Goal: Information Seeking & Learning: Learn about a topic

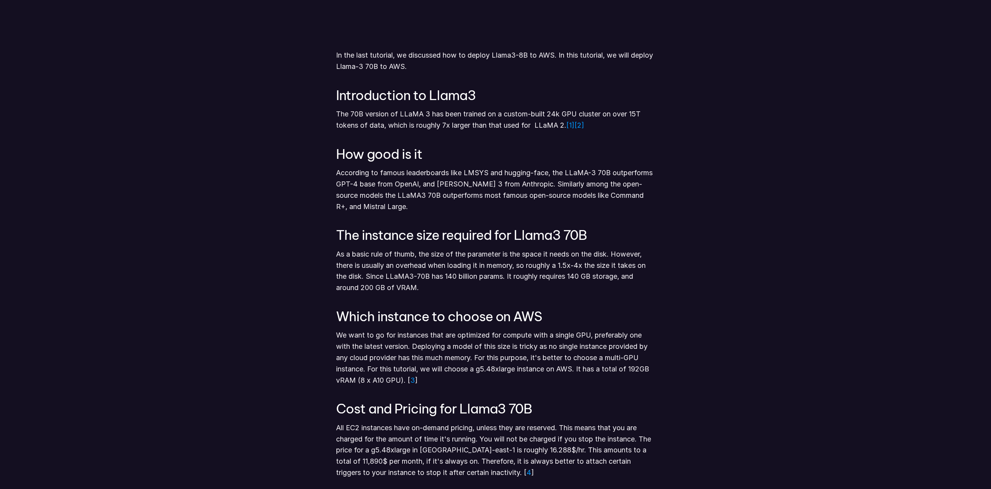
scroll to position [420, 0]
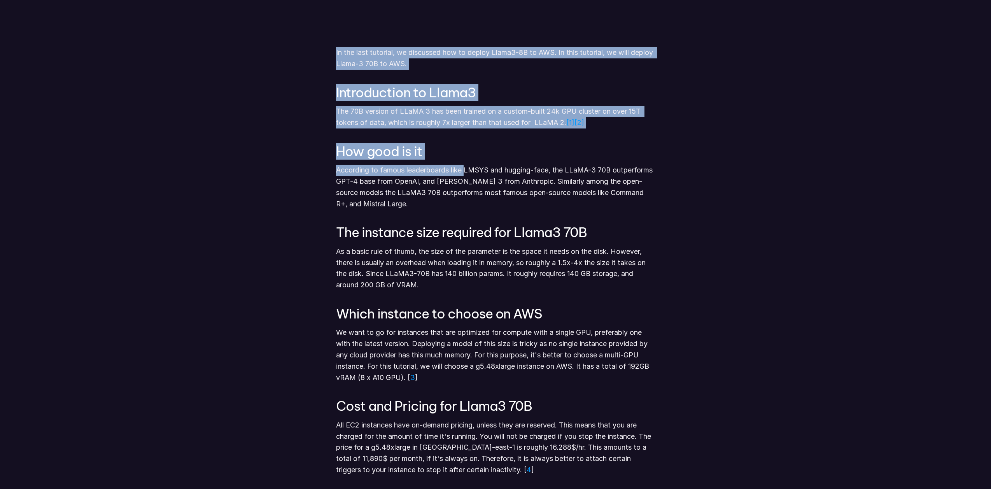
drag, startPoint x: 324, startPoint y: 166, endPoint x: 465, endPoint y: 166, distance: 140.8
click at [465, 166] on p "According to famous leaderboards like LMSYS and hugging-face, the LLaMA-3 70B o…" at bounding box center [495, 187] width 319 height 45
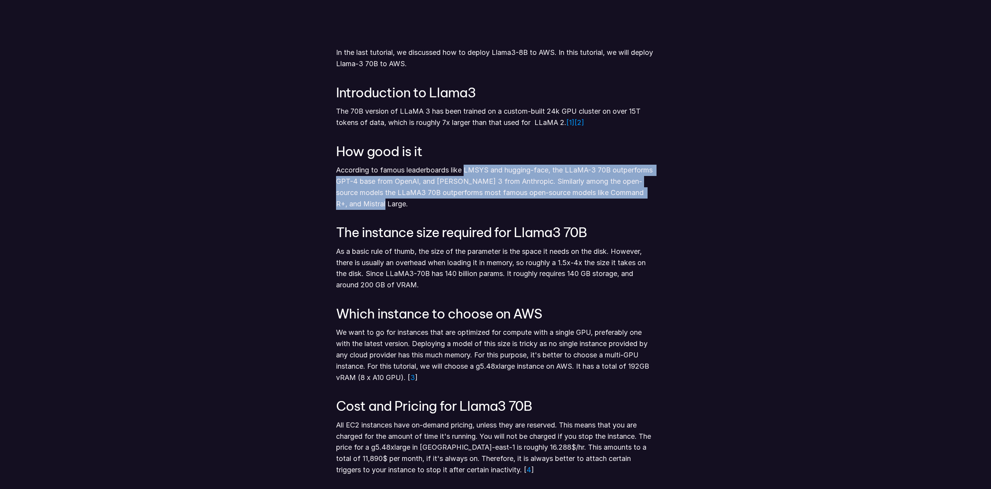
drag, startPoint x: 469, startPoint y: 173, endPoint x: 466, endPoint y: 204, distance: 31.7
click at [466, 204] on p "According to famous leaderboards like LMSYS and hugging-face, the LLaMA-3 70B o…" at bounding box center [495, 187] width 319 height 45
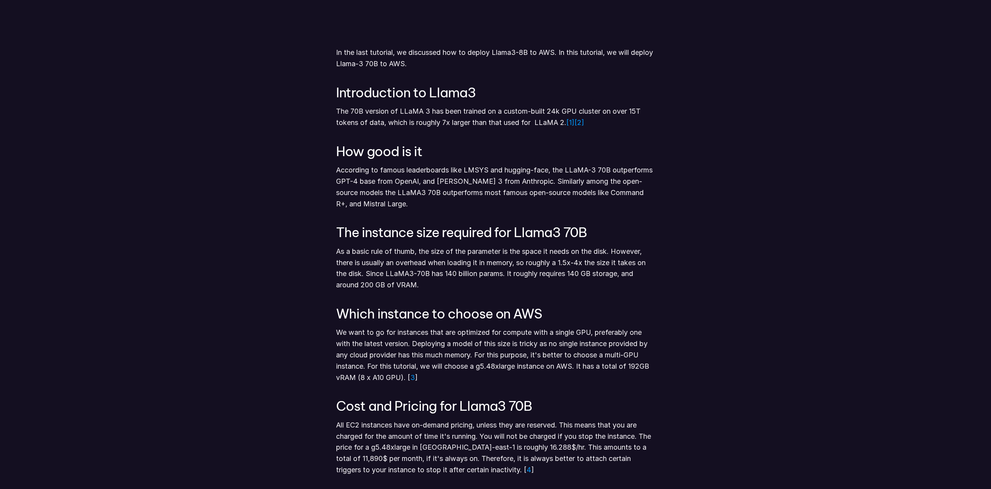
click at [466, 204] on p "According to famous leaderboards like LMSYS and hugging-face, the LLaMA-3 70B o…" at bounding box center [495, 187] width 319 height 45
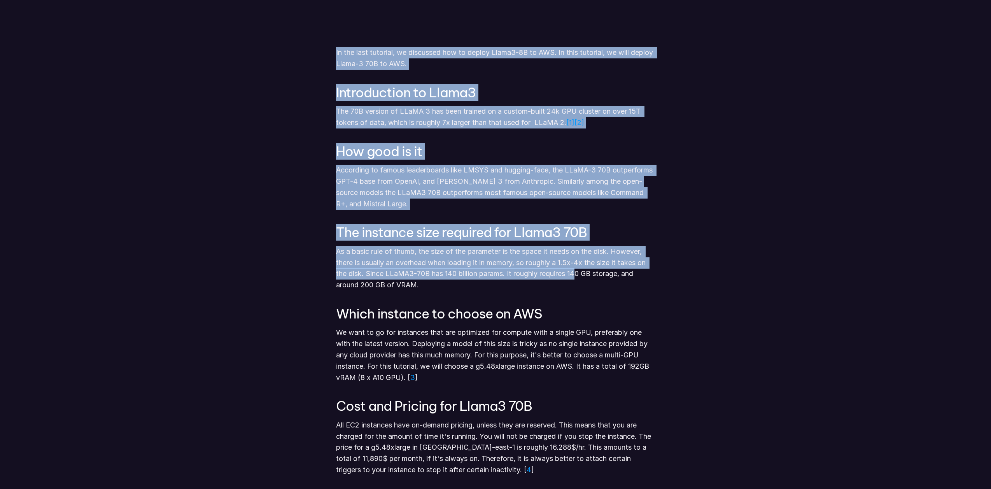
drag, startPoint x: 335, startPoint y: 228, endPoint x: 577, endPoint y: 281, distance: 247.6
click at [577, 281] on p "As a basic rule of thumb, the size of the parameter is the space it needs on th…" at bounding box center [495, 268] width 319 height 45
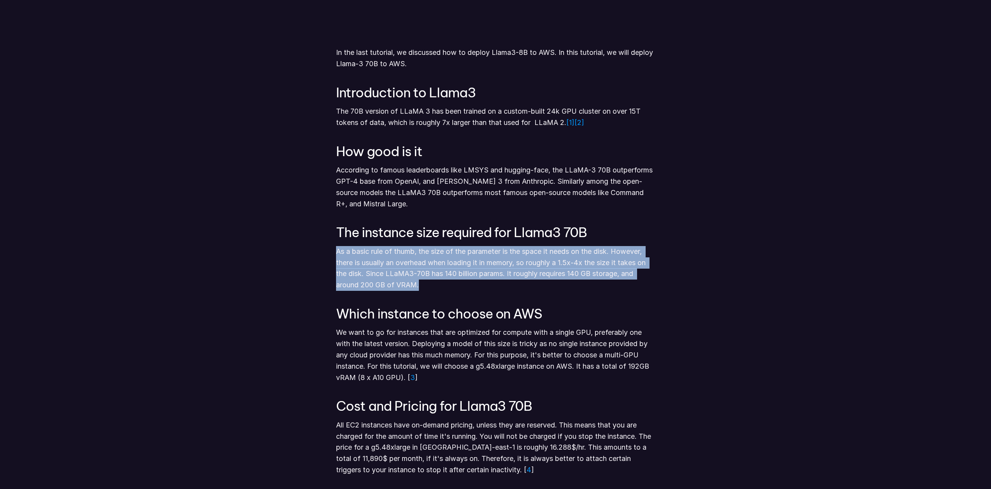
drag, startPoint x: 501, startPoint y: 280, endPoint x: 338, endPoint y: 250, distance: 166.5
click at [338, 250] on p "As a basic rule of thumb, the size of the parameter is the space it needs on th…" at bounding box center [495, 268] width 319 height 45
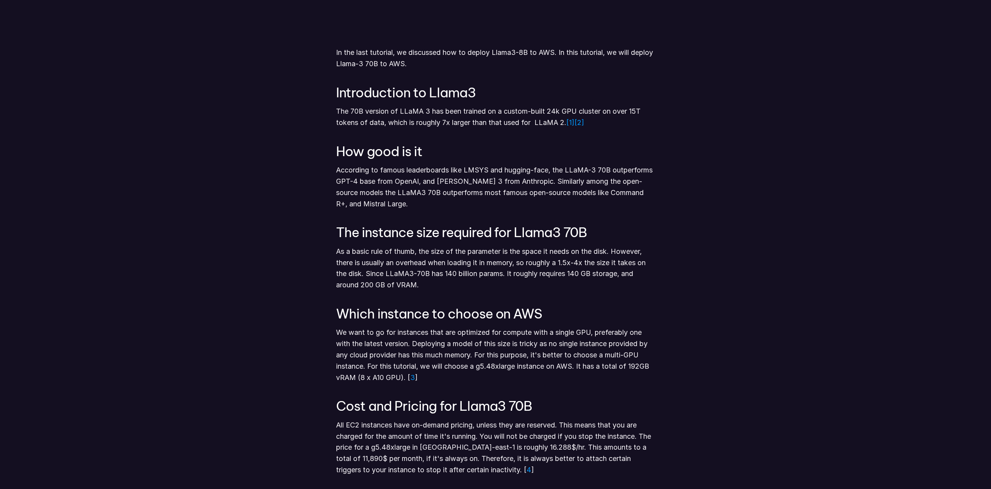
click at [338, 249] on p "As a basic rule of thumb, the size of the parameter is the space it needs on th…" at bounding box center [495, 268] width 319 height 45
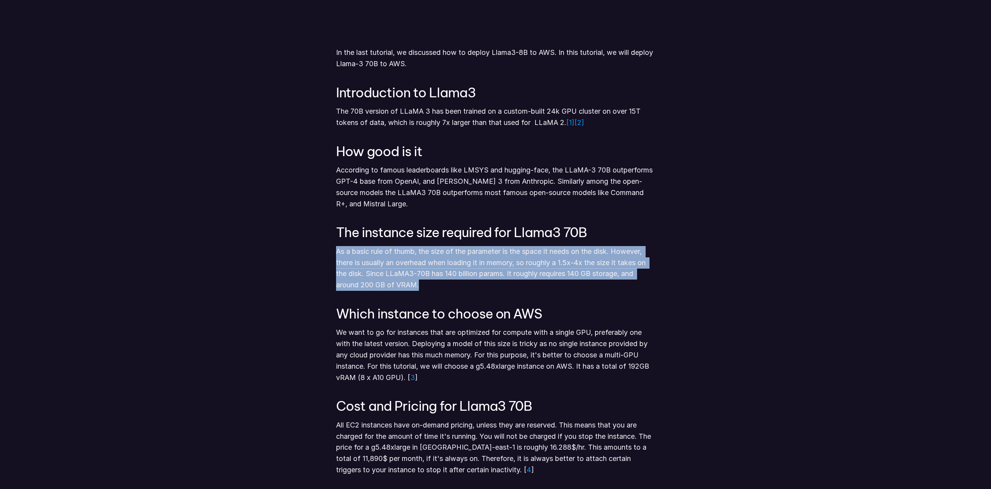
drag, startPoint x: 394, startPoint y: 258, endPoint x: 511, endPoint y: 283, distance: 119.7
click at [511, 283] on p "As a basic rule of thumb, the size of the parameter is the space it needs on th…" at bounding box center [495, 268] width 319 height 45
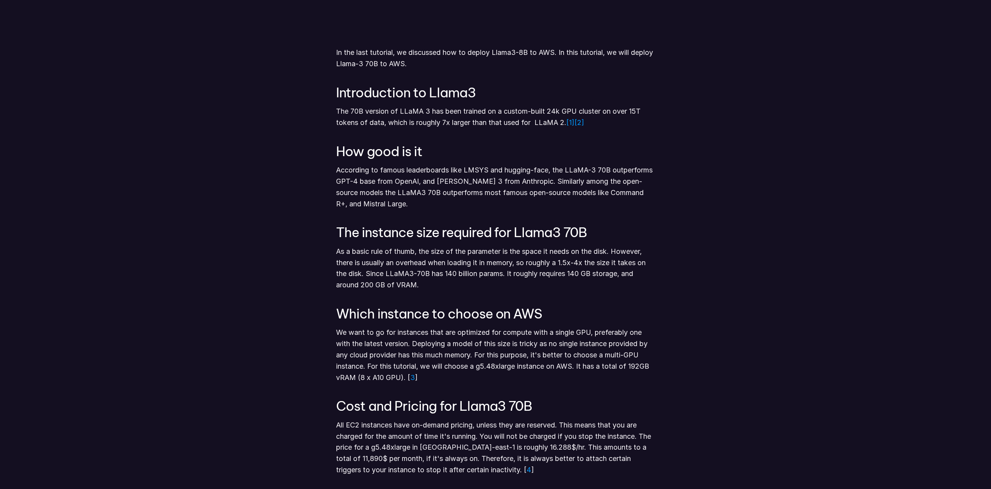
click at [511, 283] on p "As a basic rule of thumb, the size of the parameter is the space it needs on th…" at bounding box center [495, 268] width 319 height 45
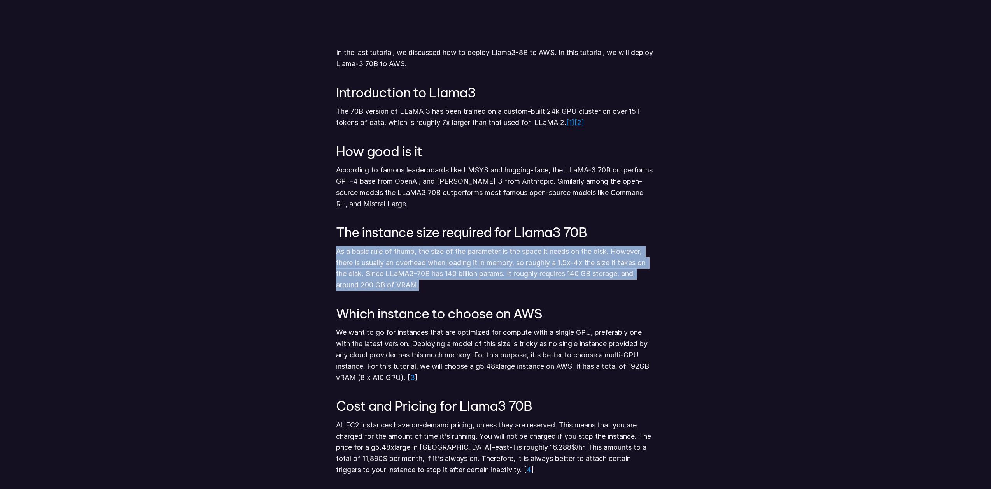
drag, startPoint x: 479, startPoint y: 283, endPoint x: 338, endPoint y: 251, distance: 144.7
click at [338, 251] on p "As a basic rule of thumb, the size of the parameter is the space it needs on th…" at bounding box center [495, 268] width 319 height 45
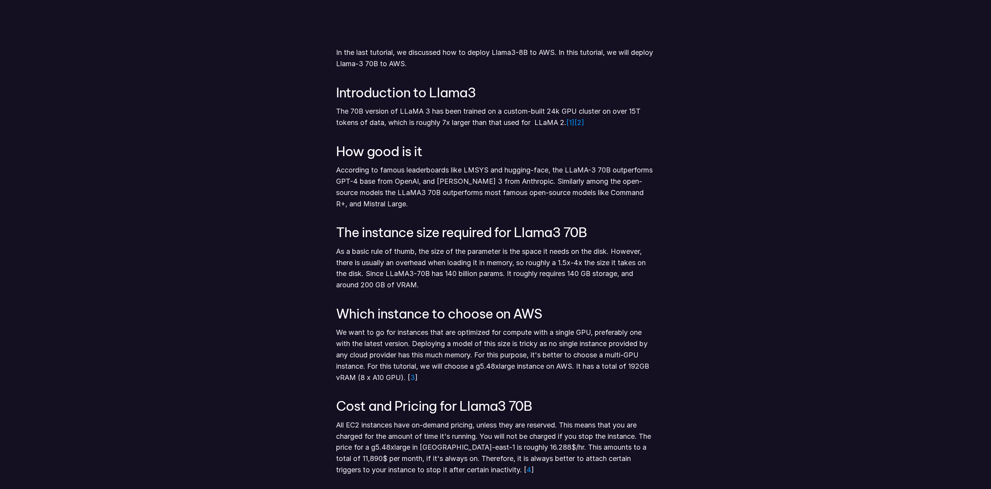
click at [338, 251] on p "As a basic rule of thumb, the size of the parameter is the space it needs on th…" at bounding box center [495, 268] width 319 height 45
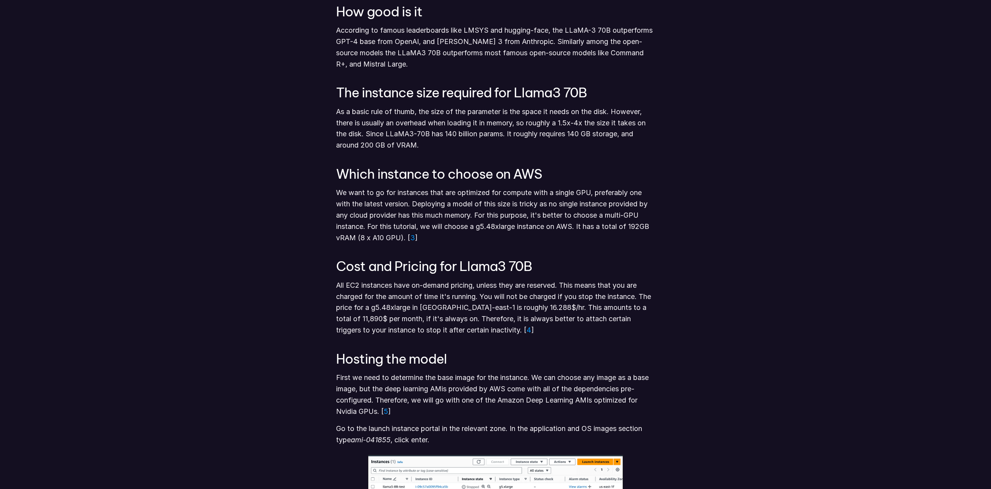
scroll to position [560, 0]
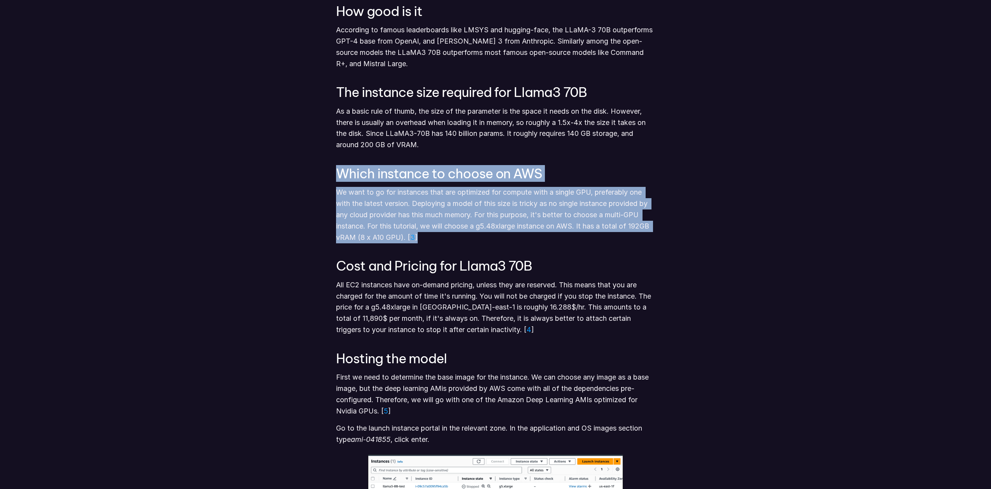
drag, startPoint x: 338, startPoint y: 175, endPoint x: 462, endPoint y: 244, distance: 141.7
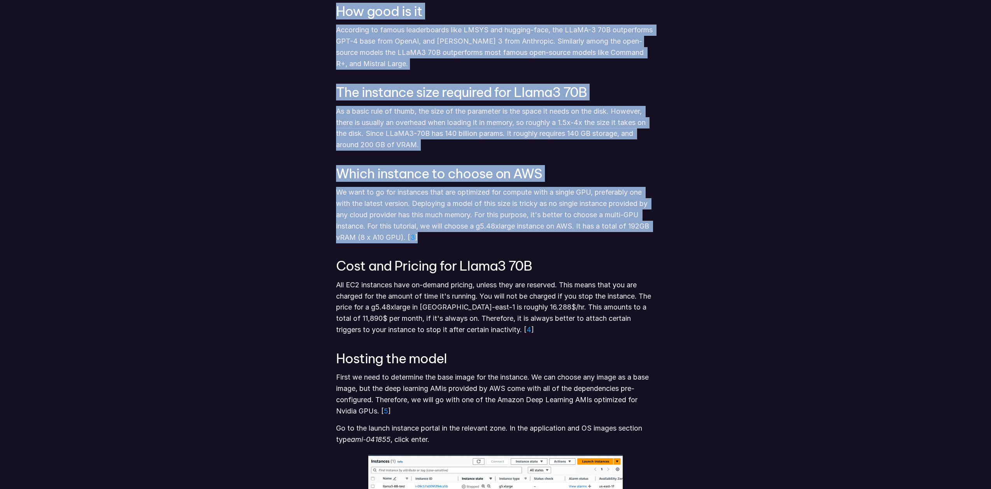
drag, startPoint x: 449, startPoint y: 237, endPoint x: 334, endPoint y: 175, distance: 130.3
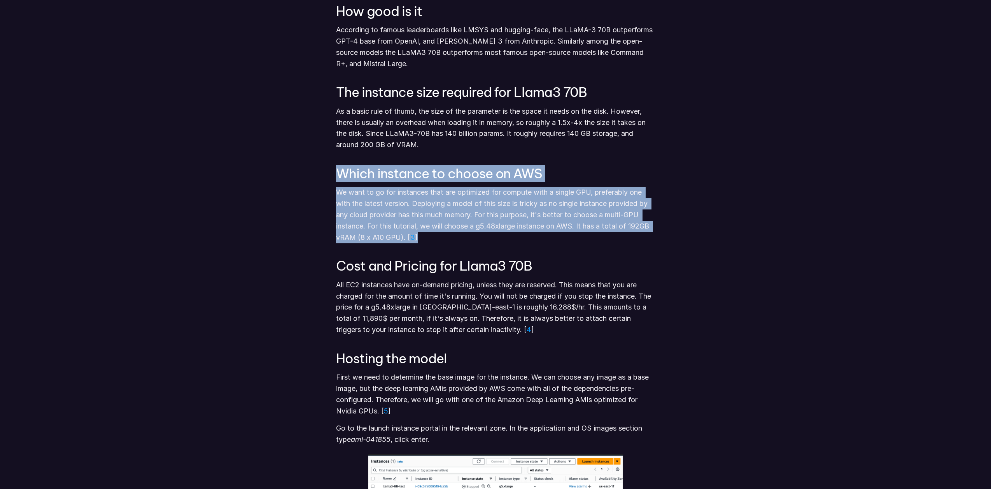
drag, startPoint x: 339, startPoint y: 174, endPoint x: 462, endPoint y: 244, distance: 141.3
drag, startPoint x: 462, startPoint y: 244, endPoint x: 457, endPoint y: 245, distance: 4.7
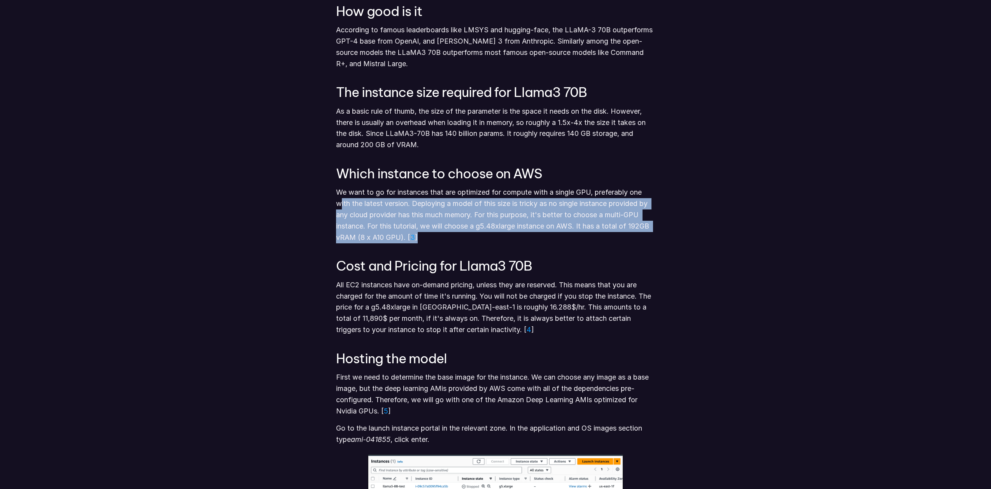
drag, startPoint x: 429, startPoint y: 239, endPoint x: 338, endPoint y: 201, distance: 98.5
click at [339, 201] on p "We want to go for instances that are optimized for compute with a single GPU, p…" at bounding box center [495, 215] width 319 height 56
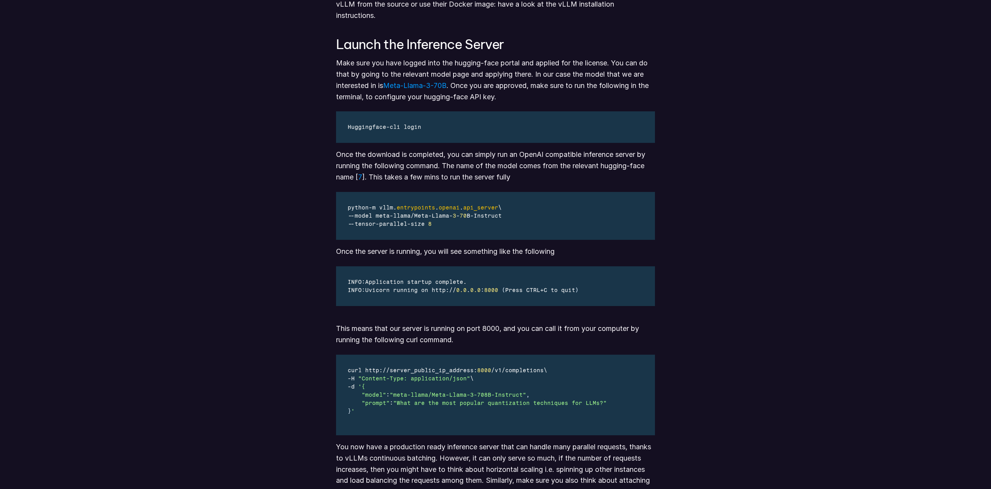
scroll to position [3080, 0]
